Goal: Navigation & Orientation: Find specific page/section

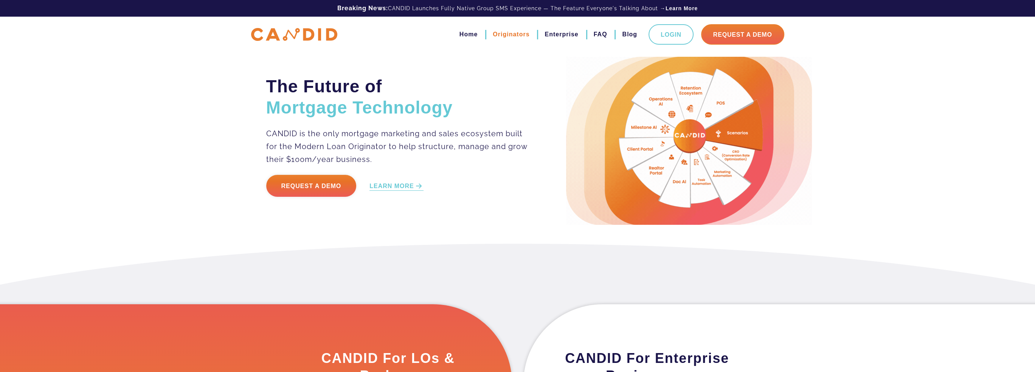
click at [512, 36] on link "Originators" at bounding box center [511, 34] width 37 height 13
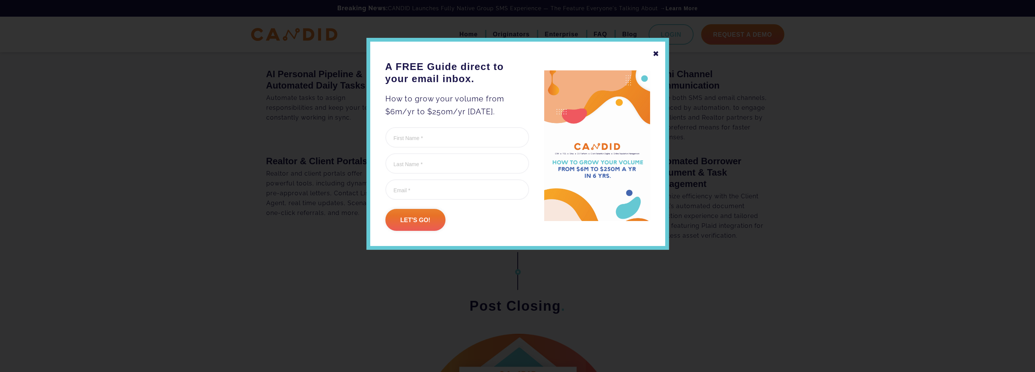
scroll to position [870, 0]
click at [659, 56] on div "✖ A FREE Guide direct to your email inbox. How to grow your volume from $6m/yr …" at bounding box center [517, 144] width 302 height 212
click at [657, 55] on div "✖" at bounding box center [656, 53] width 7 height 13
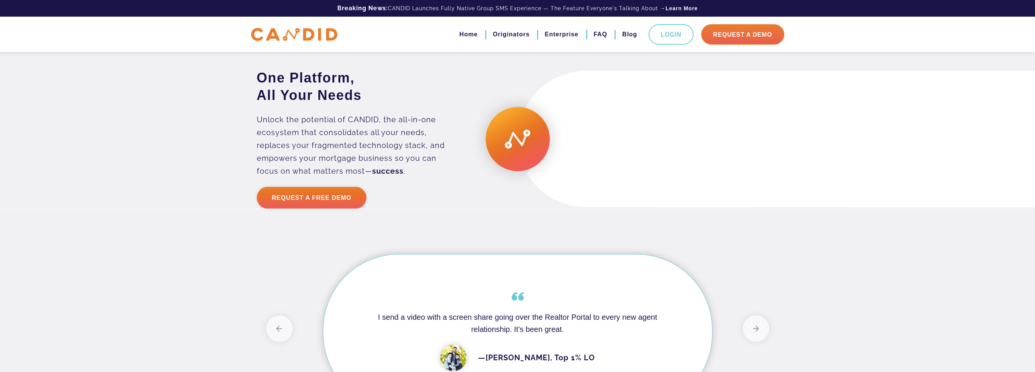
scroll to position [1928, 0]
click at [615, 161] on video at bounding box center [654, 138] width 272 height 136
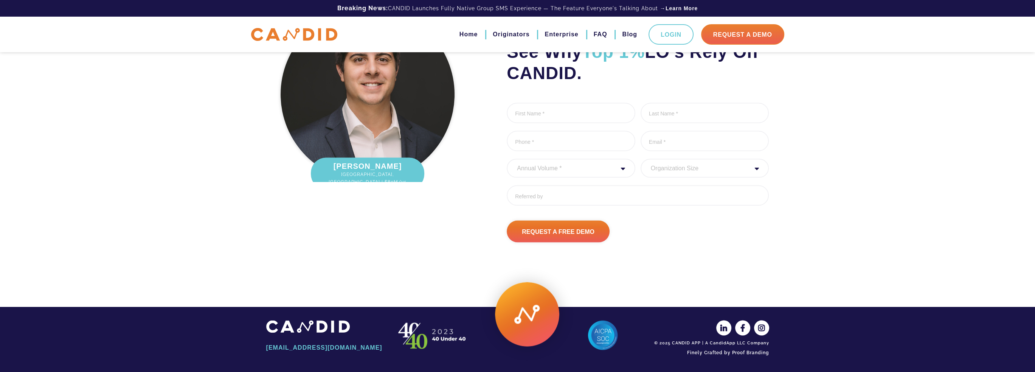
scroll to position [2481, 0]
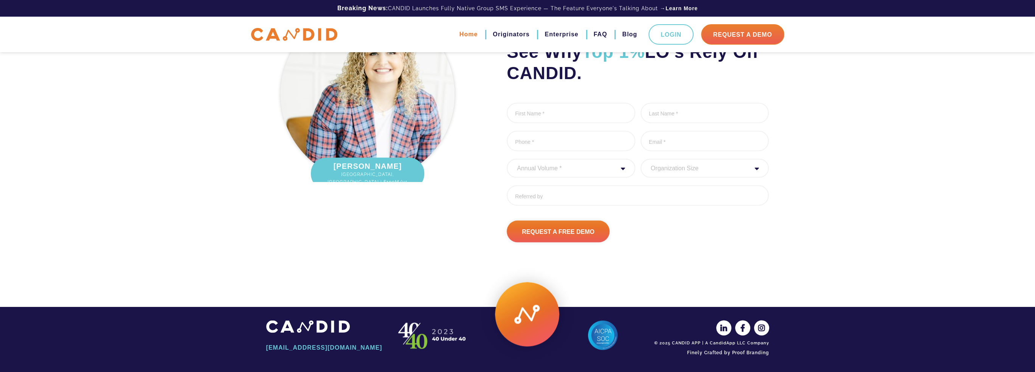
click at [466, 33] on link "Home" at bounding box center [468, 34] width 18 height 13
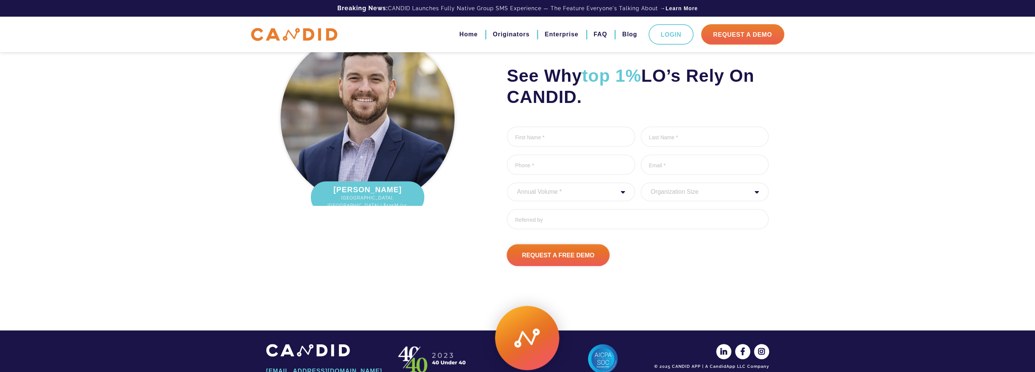
scroll to position [984, 0]
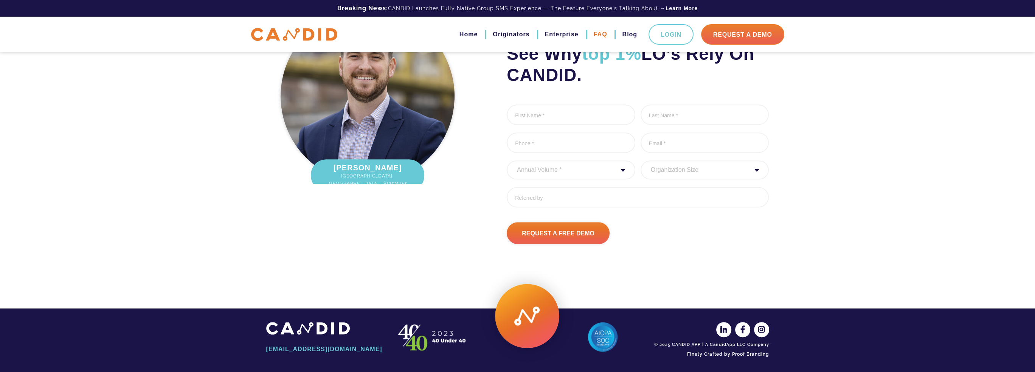
click at [602, 36] on link "FAQ" at bounding box center [601, 34] width 14 height 13
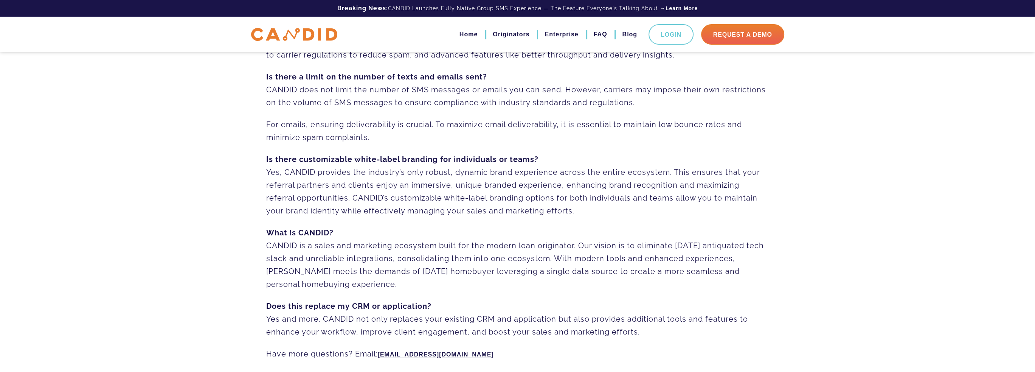
scroll to position [428, 0]
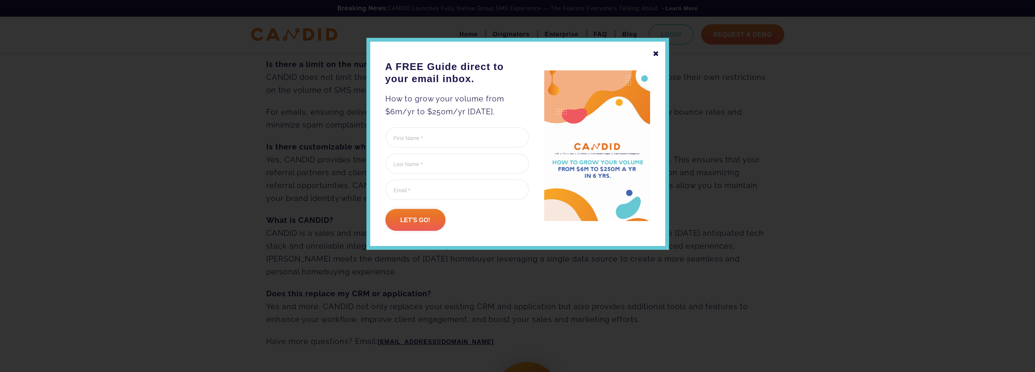
click at [657, 53] on div "✖" at bounding box center [656, 53] width 7 height 13
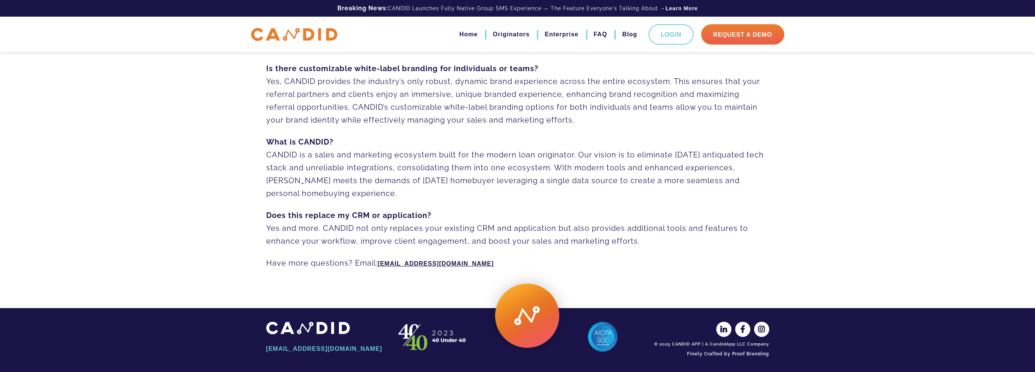
scroll to position [508, 0]
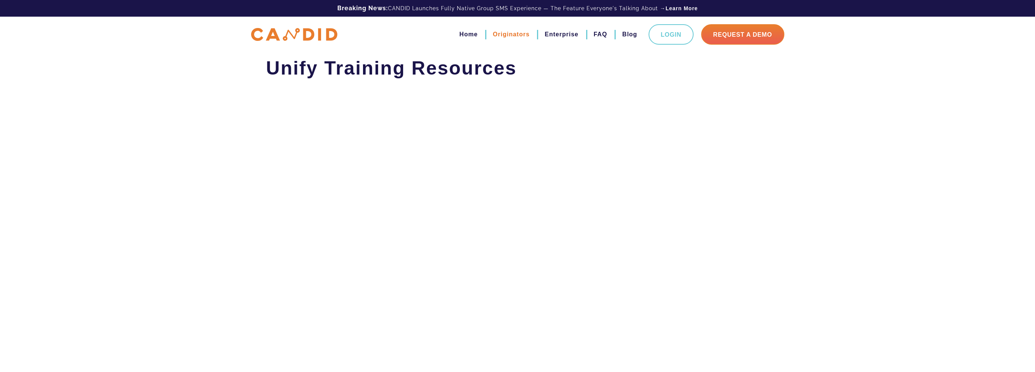
click at [505, 33] on link "Originators" at bounding box center [511, 34] width 37 height 13
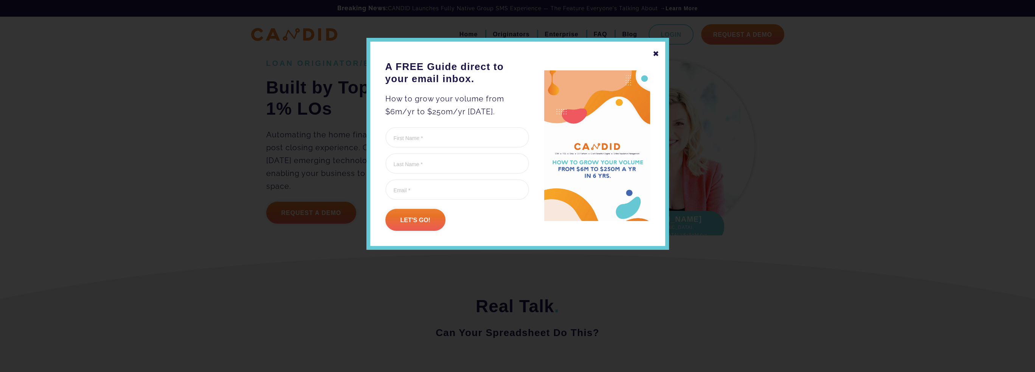
click at [654, 57] on div "✖" at bounding box center [656, 53] width 7 height 13
